Goal: Task Accomplishment & Management: Complete application form

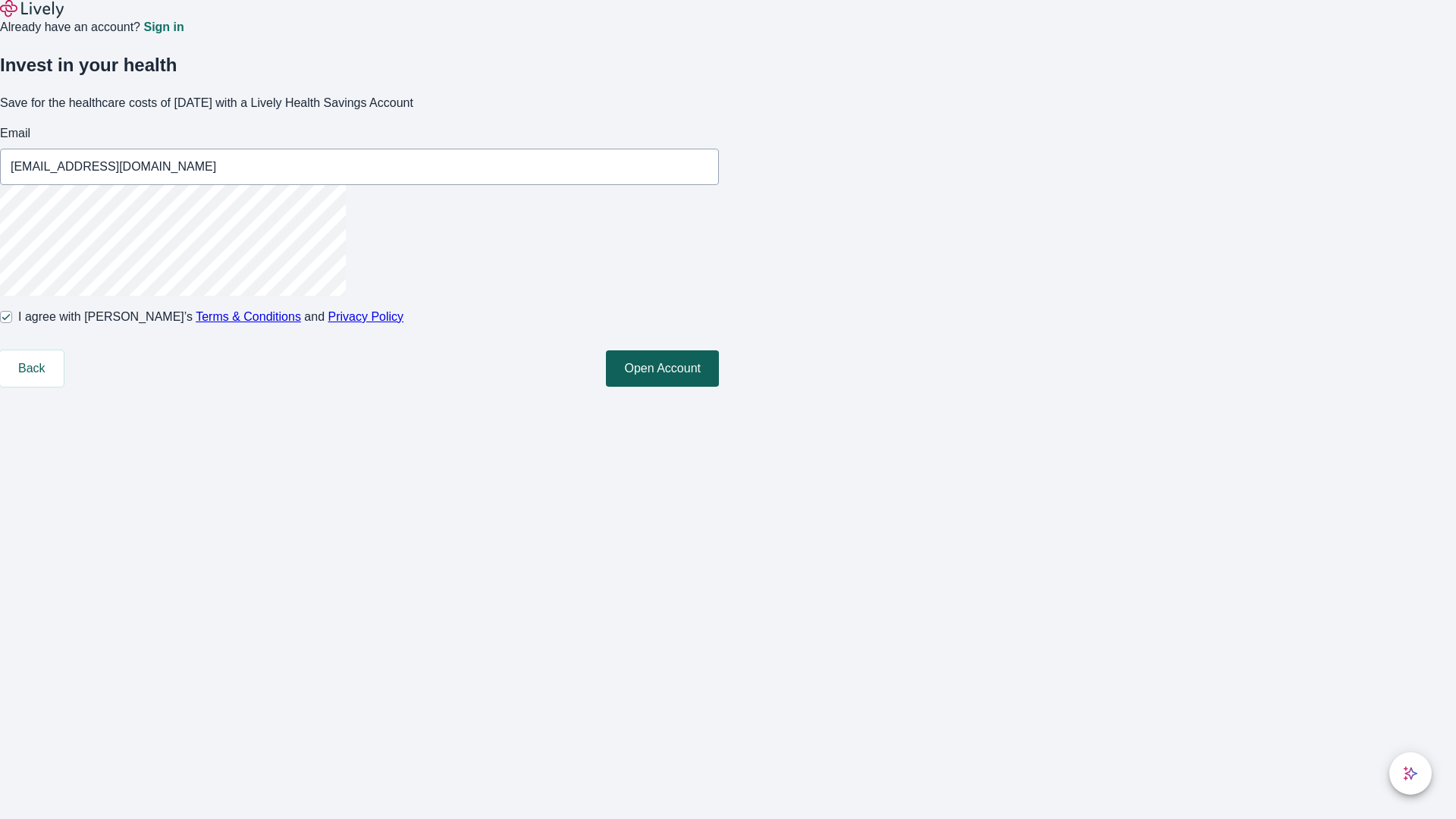
click at [718, 387] on button "Open Account" at bounding box center [662, 368] width 113 height 36
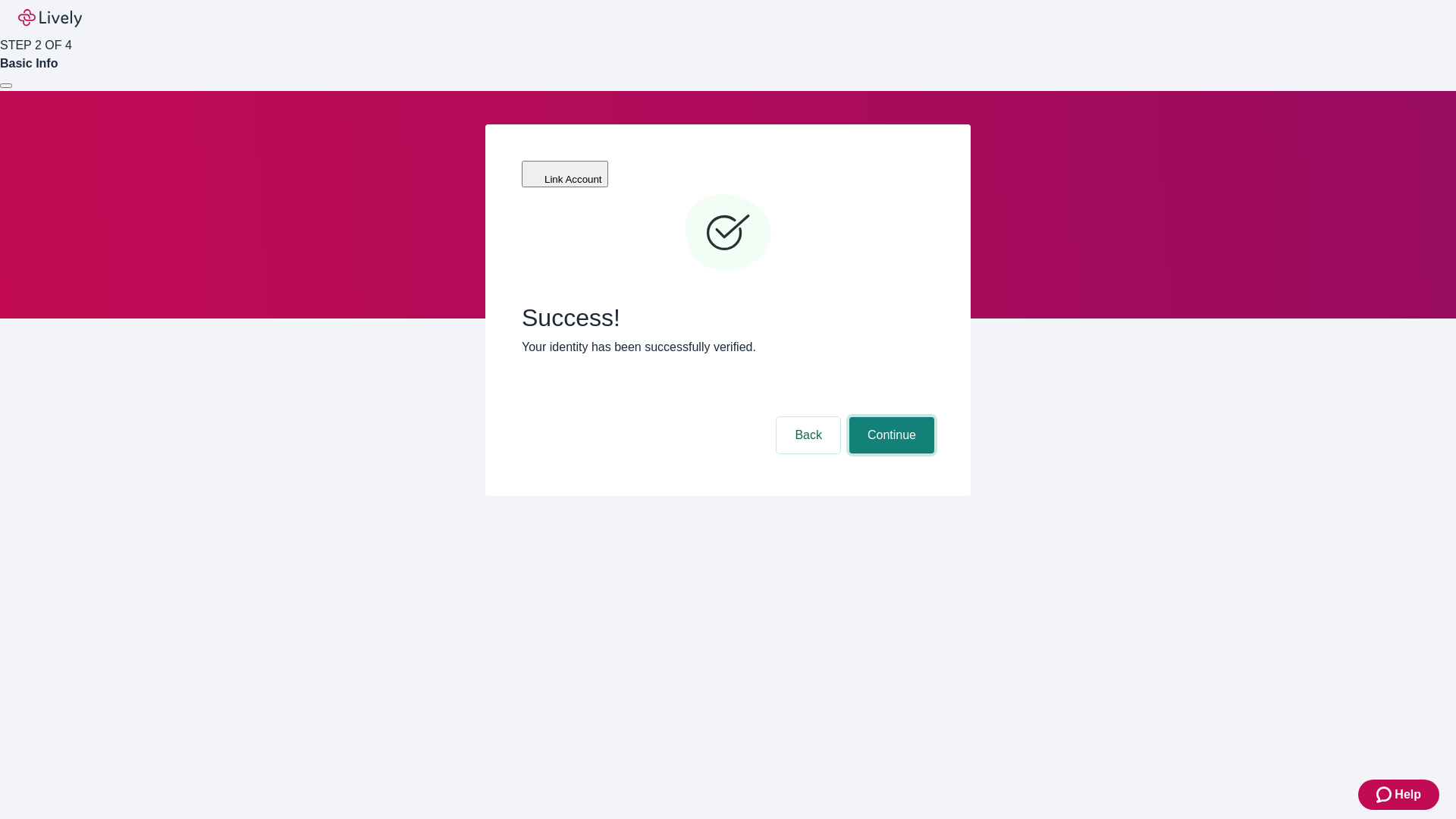
click at [890, 417] on button "Continue" at bounding box center [891, 434] width 85 height 36
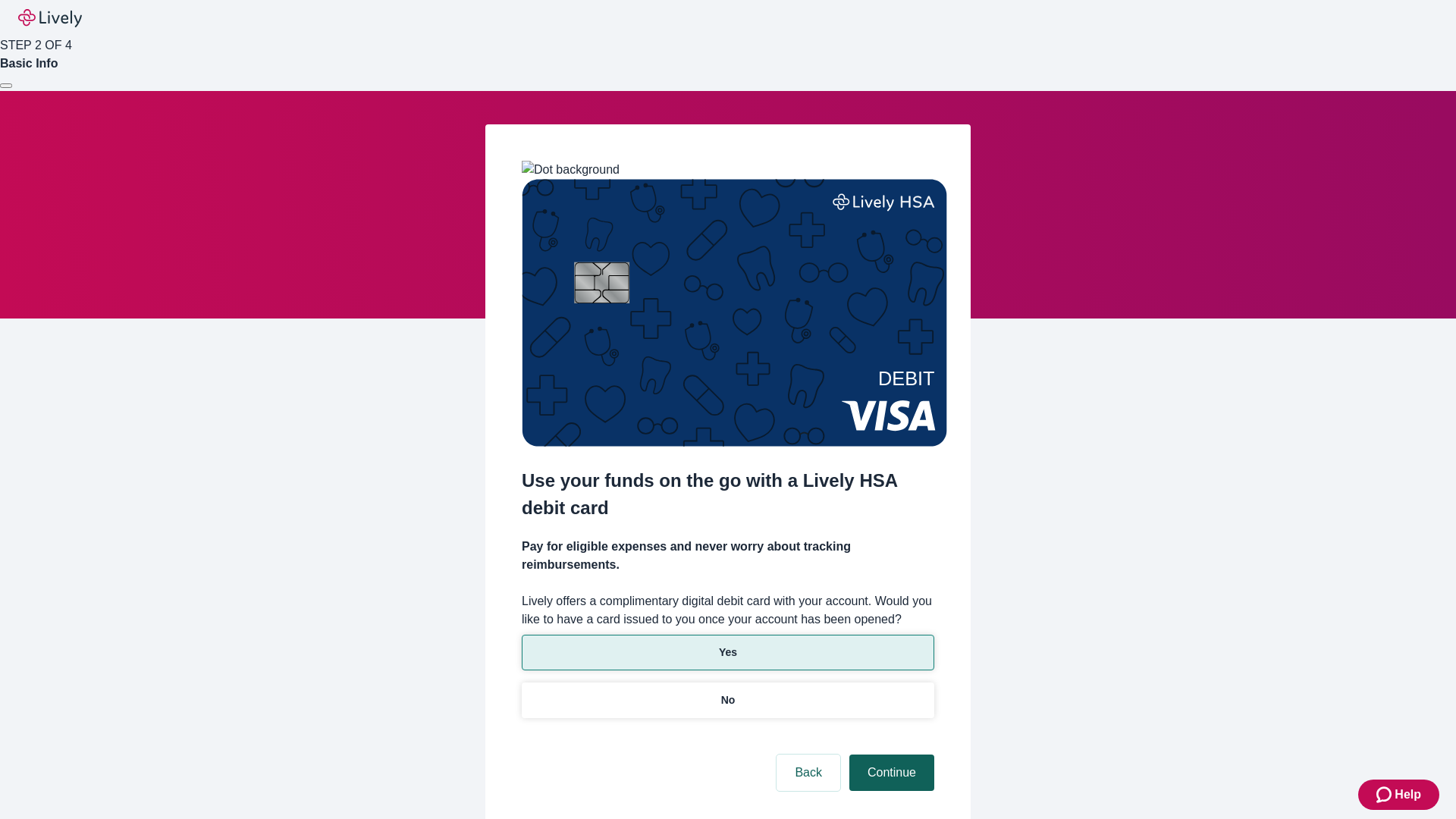
click at [727, 645] on p "Yes" at bounding box center [728, 652] width 18 height 16
click at [890, 755] on button "Continue" at bounding box center [891, 772] width 85 height 36
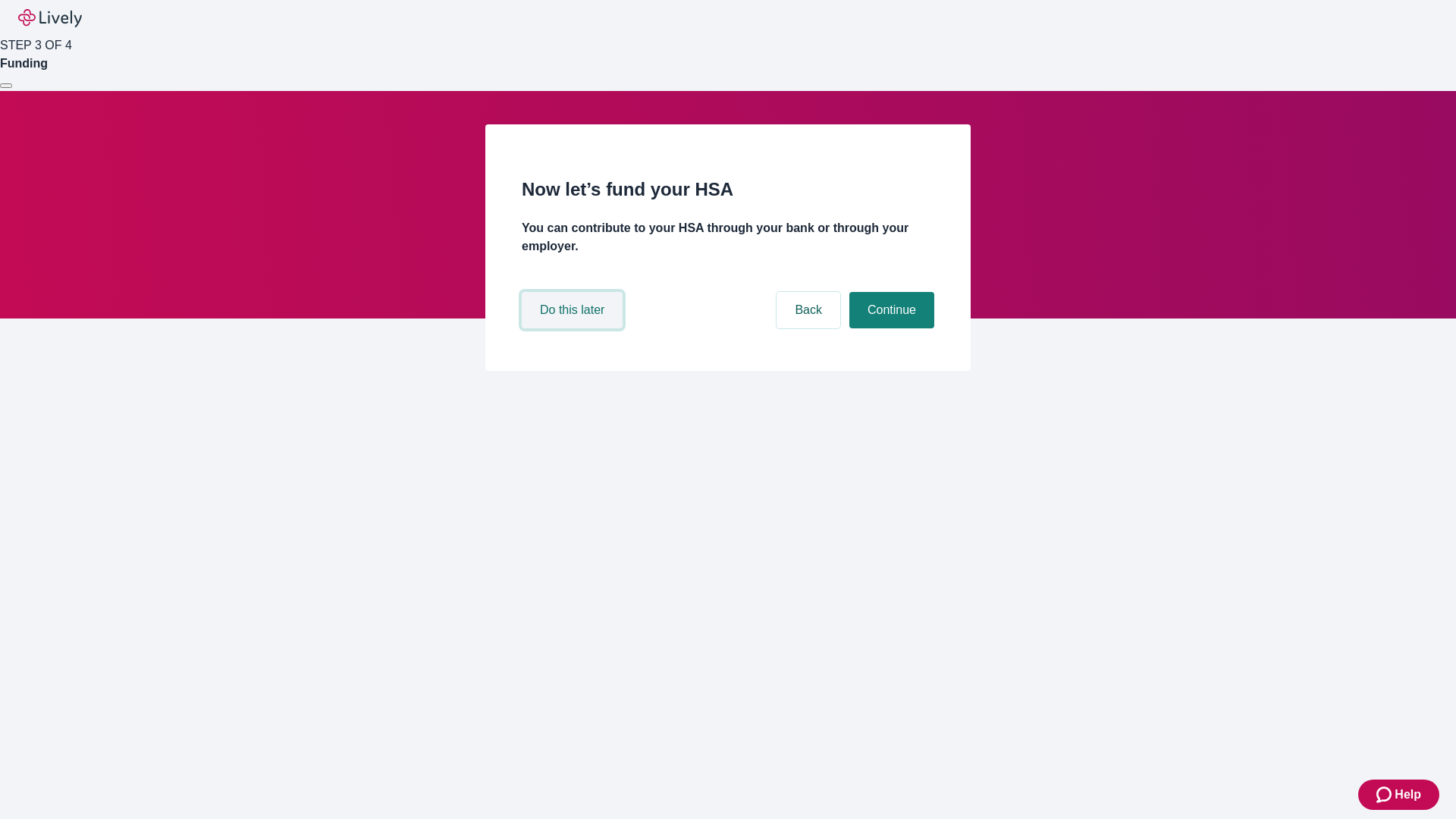
click at [574, 329] on button "Do this later" at bounding box center [572, 309] width 101 height 36
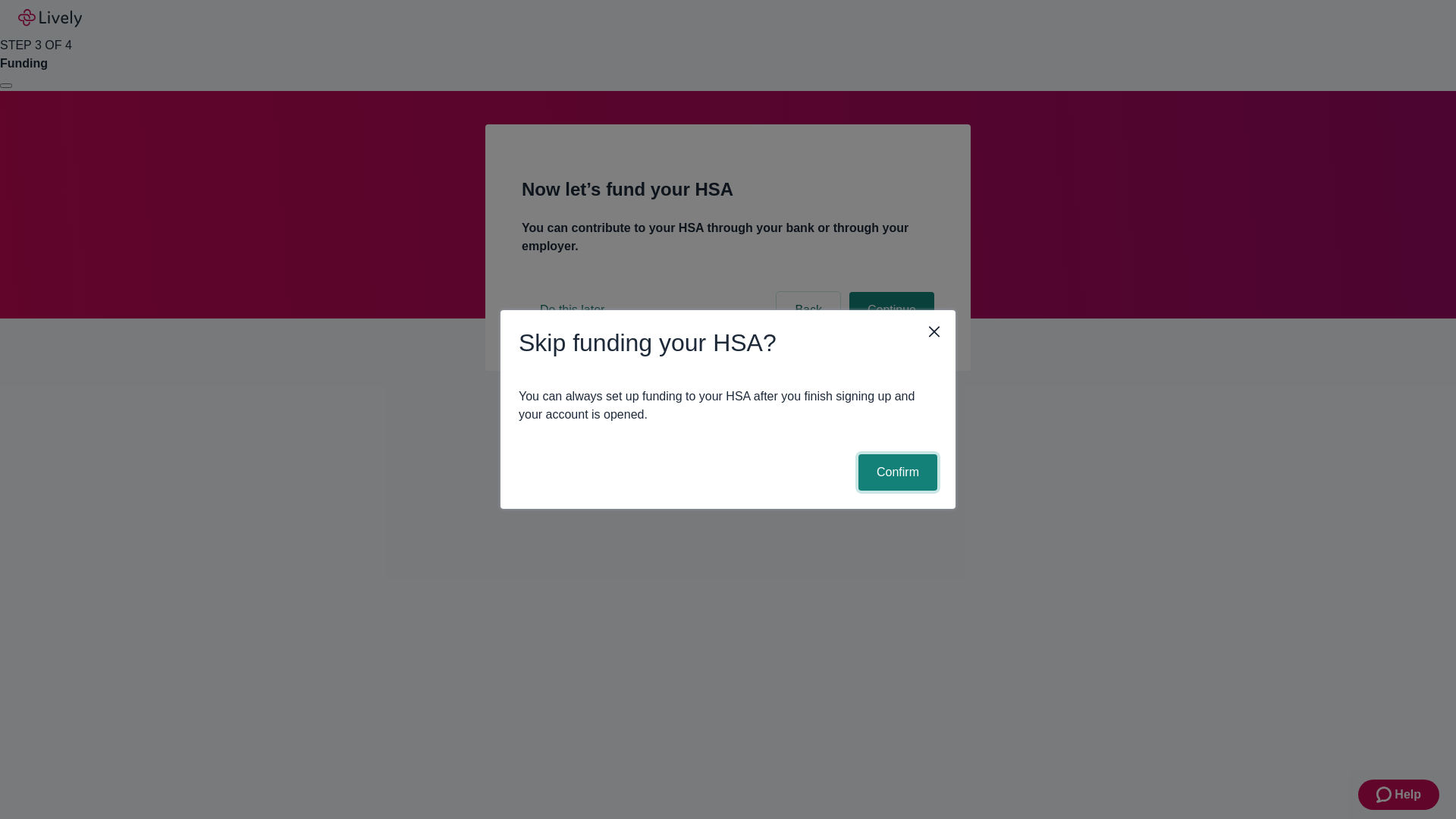
click at [896, 472] on button "Confirm" at bounding box center [897, 472] width 79 height 36
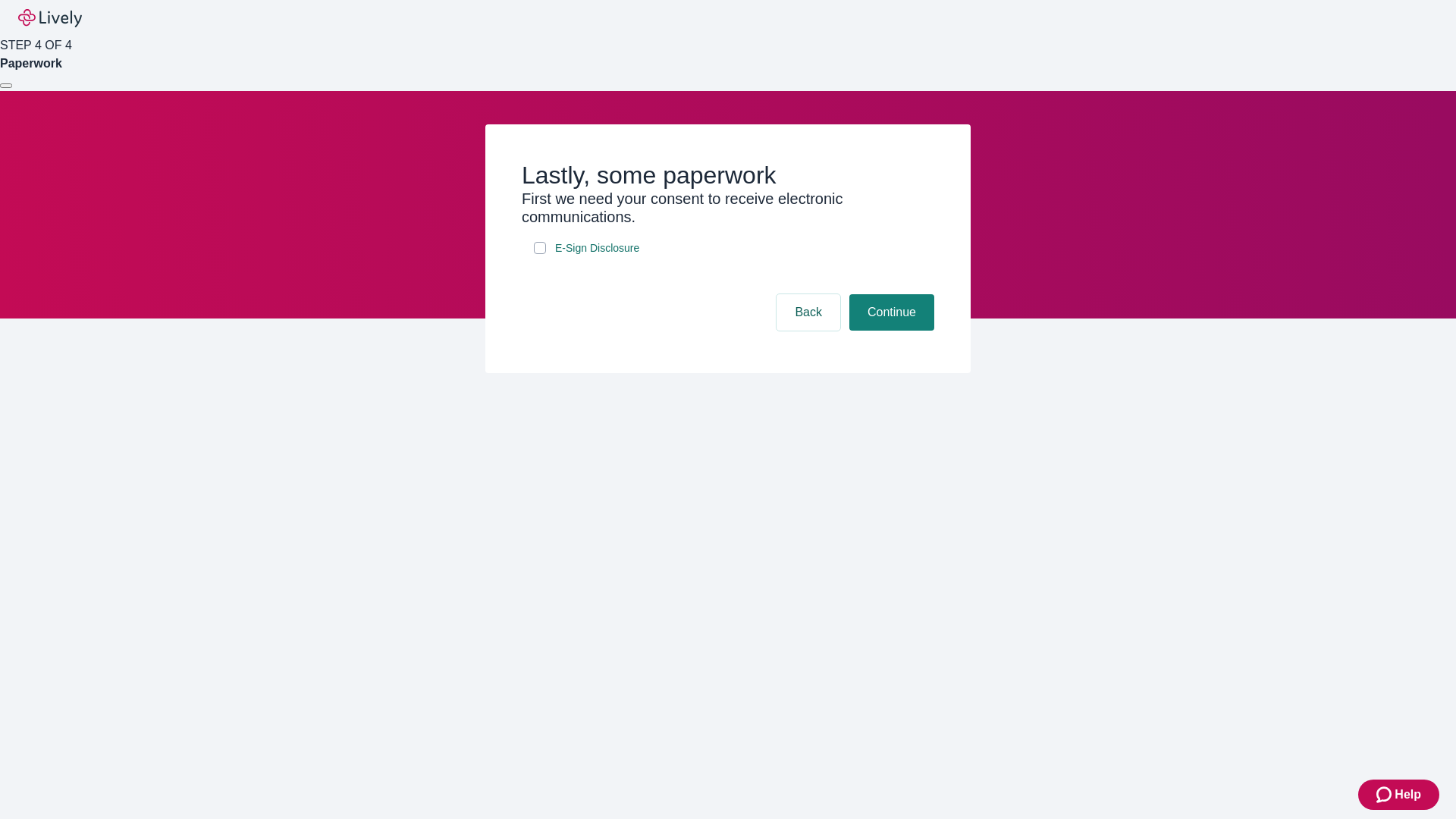
click at [540, 254] on input "E-Sign Disclosure" at bounding box center [540, 248] width 12 height 12
checkbox input "true"
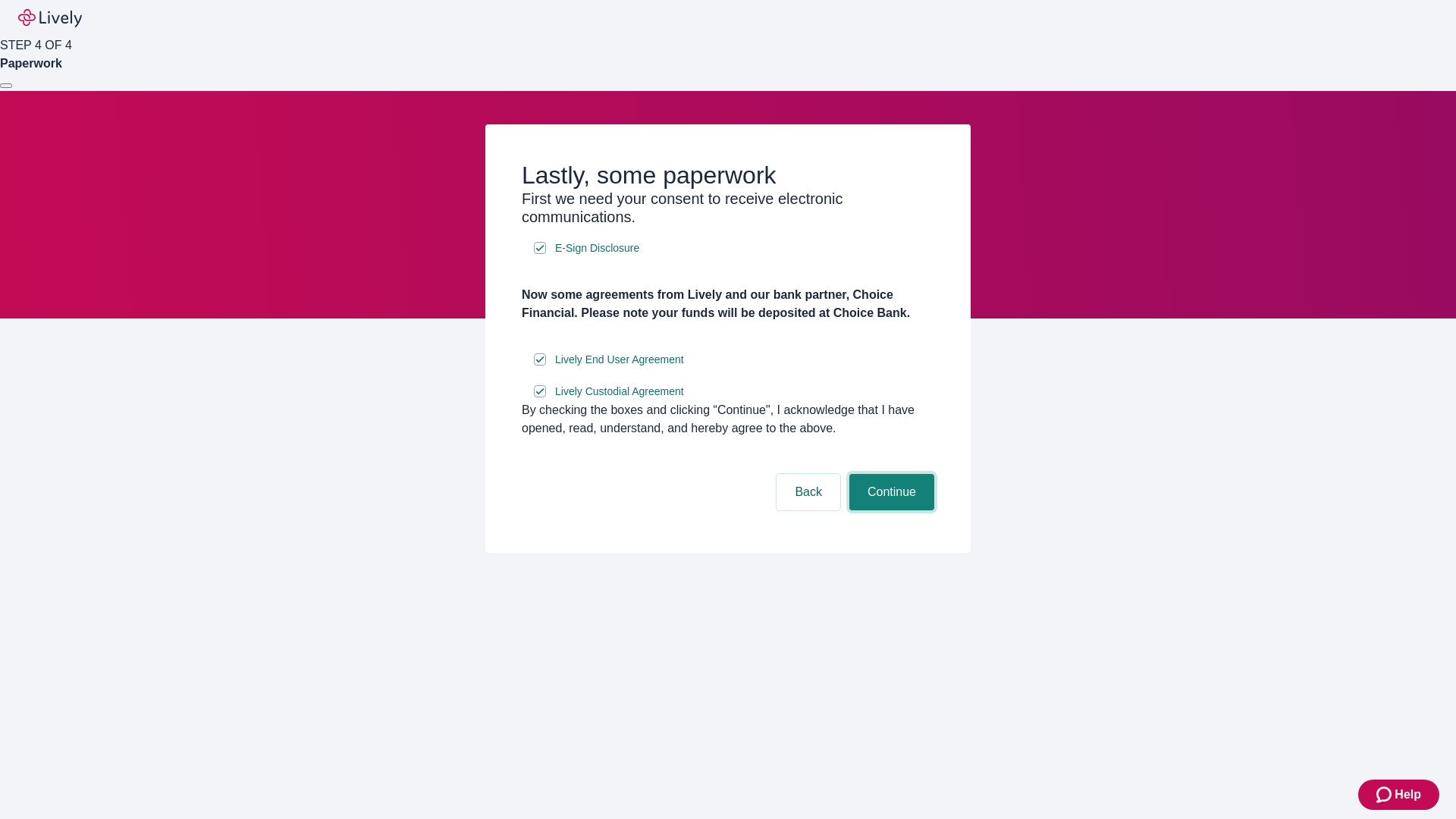
click at [890, 510] on button "Continue" at bounding box center [891, 491] width 85 height 36
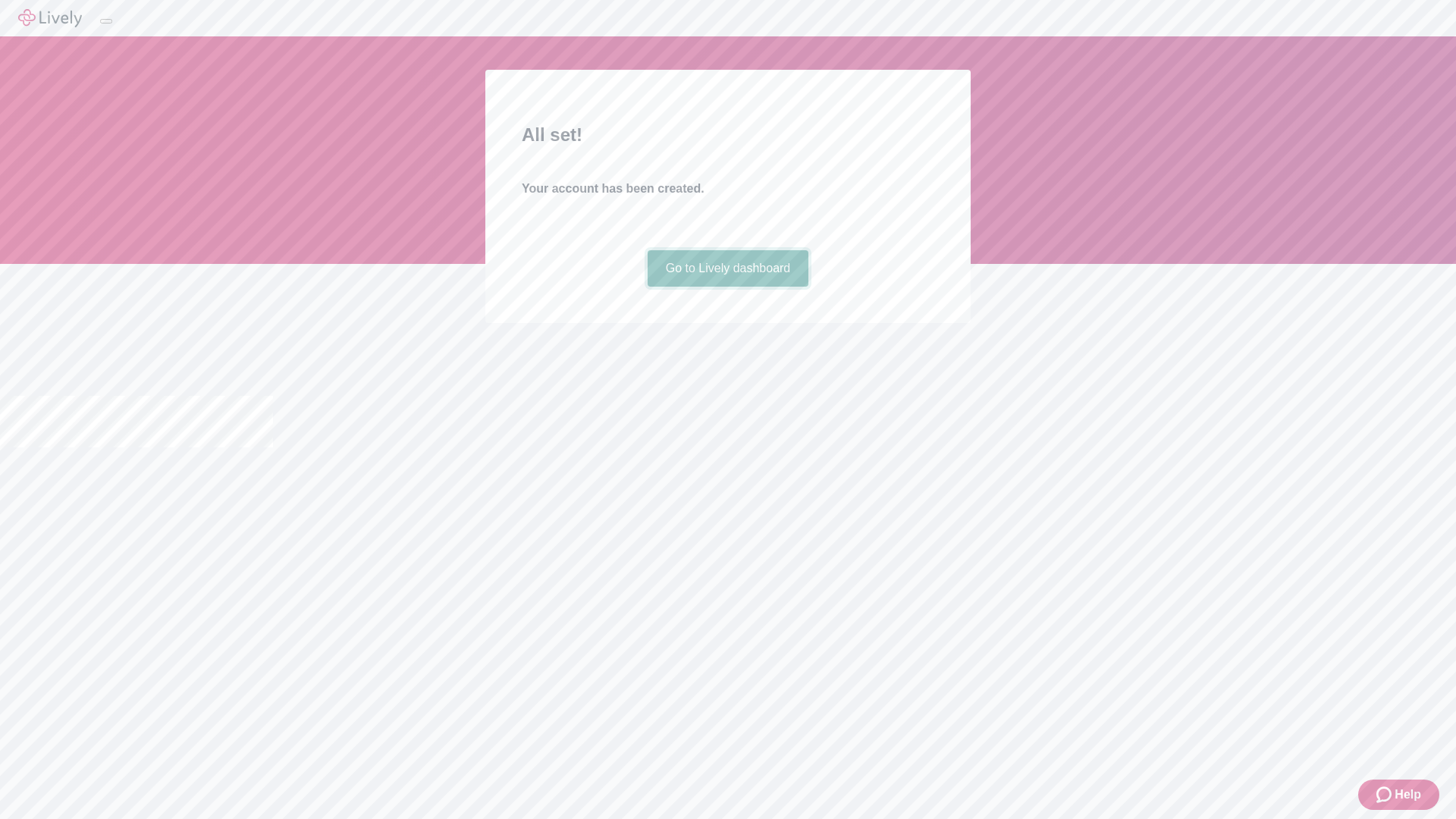
click at [727, 286] on link "Go to Lively dashboard" at bounding box center [728, 268] width 161 height 36
